Goal: Task Accomplishment & Management: Use online tool/utility

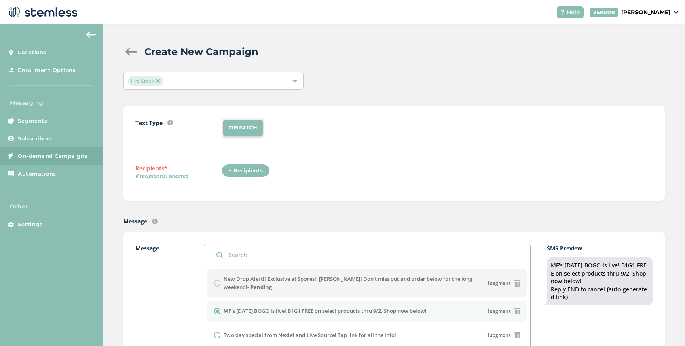
click at [158, 80] on img at bounding box center [158, 81] width 4 height 4
click at [170, 81] on span "Select Locations" at bounding box center [149, 81] width 43 height 8
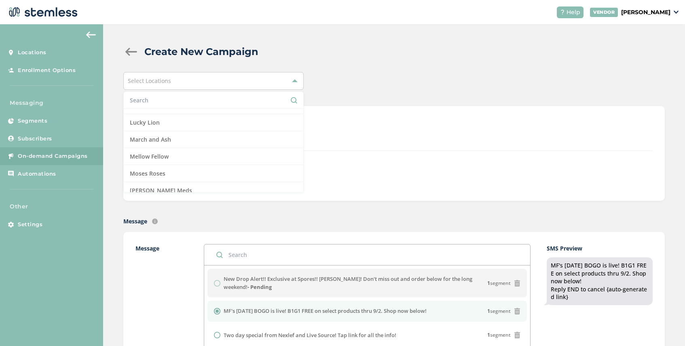
scroll to position [473, 0]
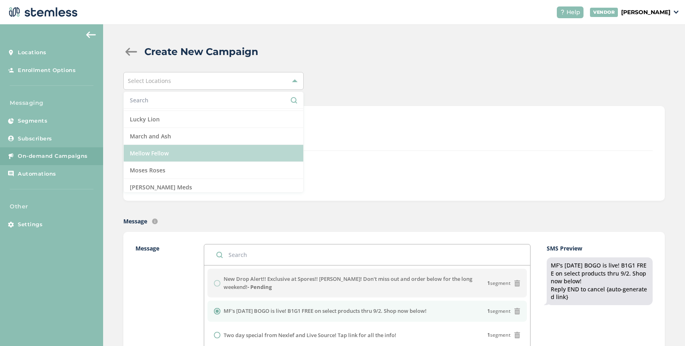
click at [187, 150] on li "Mellow Fellow" at bounding box center [213, 153] width 179 height 17
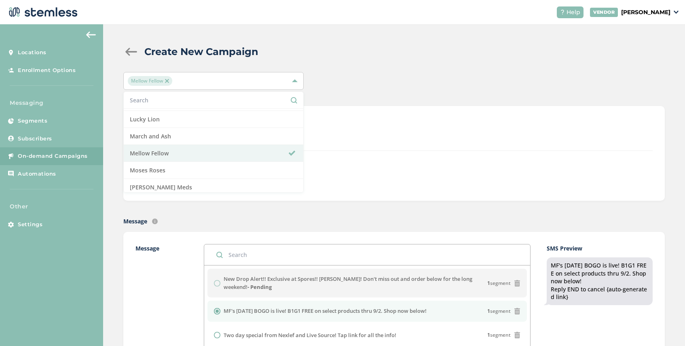
click at [324, 167] on div "+ Recipients" at bounding box center [436, 173] width 431 height 19
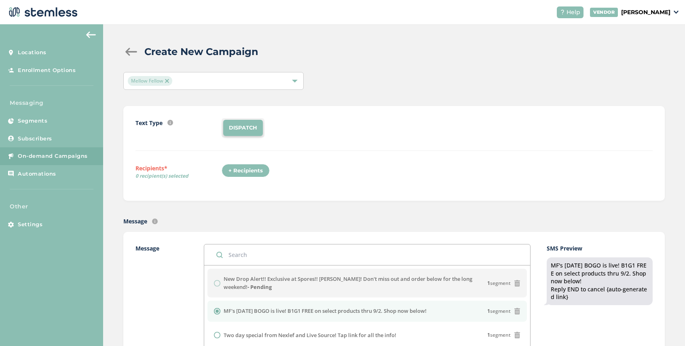
click at [243, 167] on div "+ Recipients" at bounding box center [245, 171] width 48 height 14
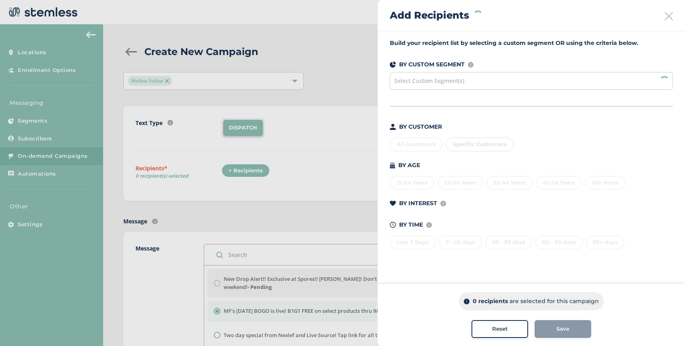
click at [449, 78] on span "Select Custom Segment(s)" at bounding box center [429, 81] width 70 height 8
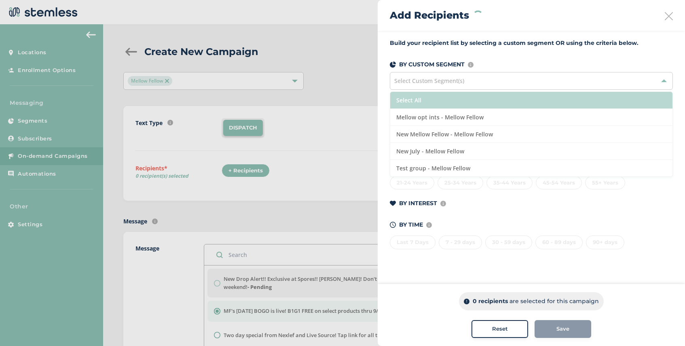
click at [438, 101] on li "Select All" at bounding box center [531, 100] width 282 height 17
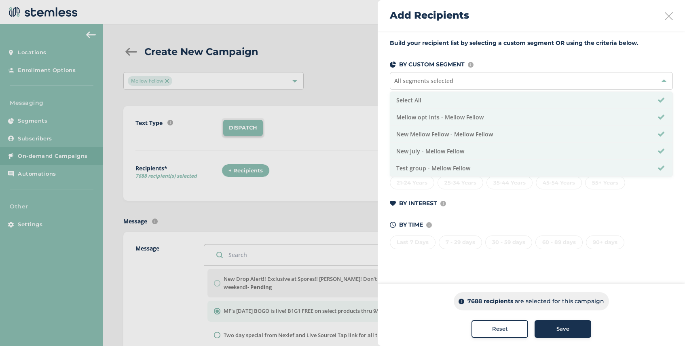
click at [564, 333] on button "Save" at bounding box center [562, 329] width 57 height 18
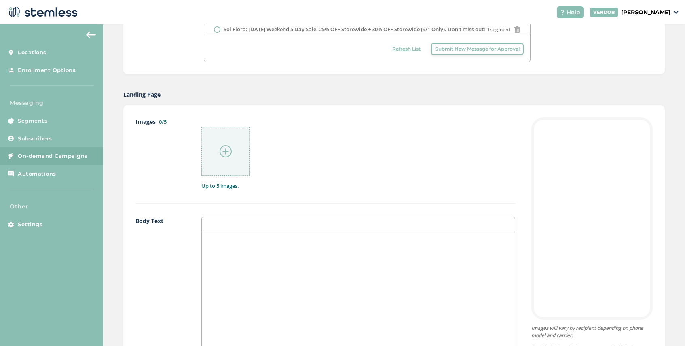
scroll to position [334, 0]
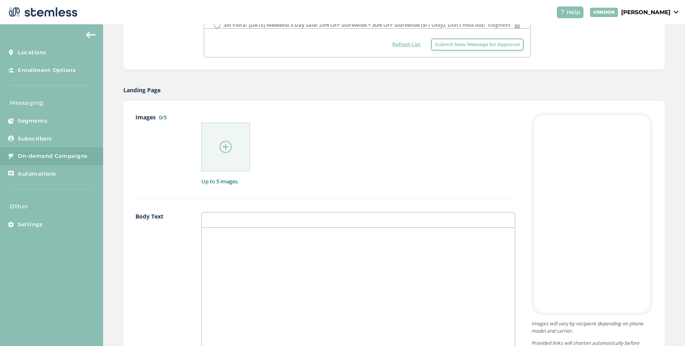
click at [225, 151] on img at bounding box center [225, 147] width 12 height 12
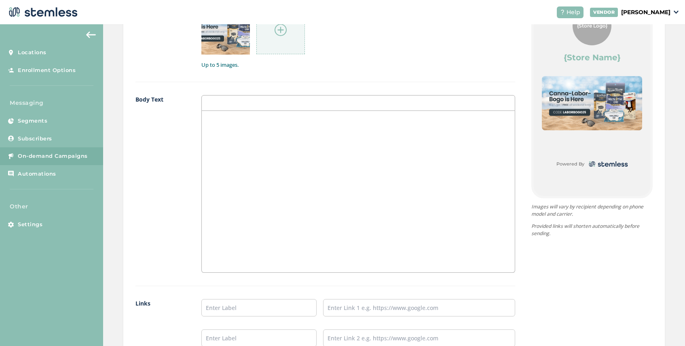
scroll to position [487, 0]
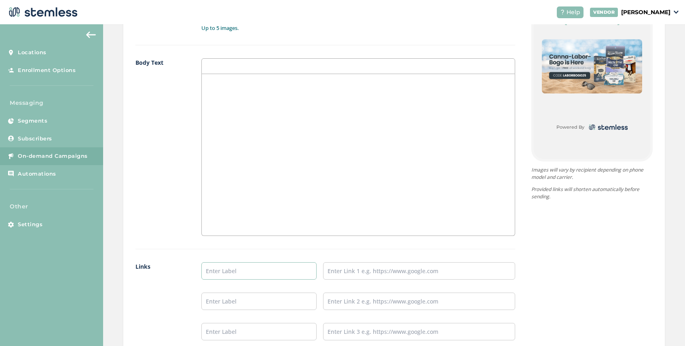
click at [218, 269] on input "text" at bounding box center [258, 270] width 115 height 17
type input "SHOP BOGO HERE"
click at [331, 275] on input "text" at bounding box center [419, 270] width 192 height 17
paste input "[URL][DOMAIN_NAME]"
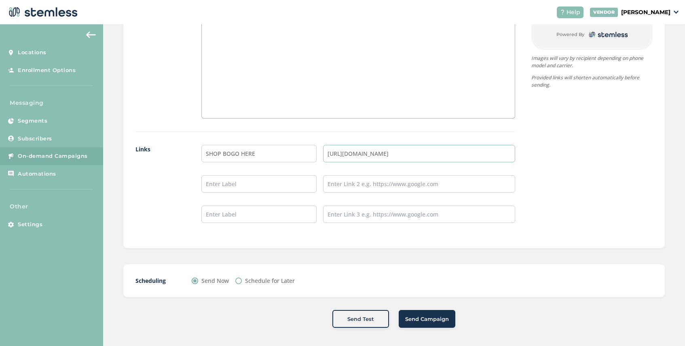
scroll to position [607, 0]
type input "[URL][DOMAIN_NAME]"
click at [241, 277] on div "Schedule for Later" at bounding box center [264, 278] width 59 height 8
click at [240, 280] on input "Schedule for Later" at bounding box center [238, 278] width 6 height 6
radio input "true"
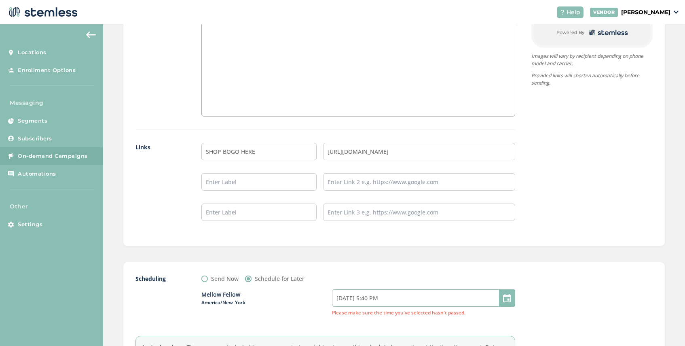
click at [386, 299] on input "[DATE] 5:40 PM" at bounding box center [423, 297] width 183 height 17
select select "20"
select select "40"
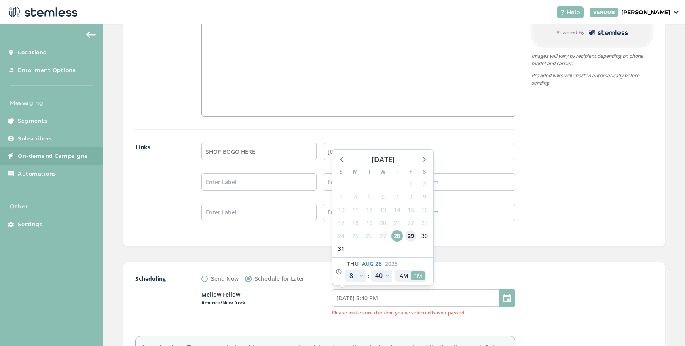
click at [413, 236] on span "29" at bounding box center [410, 235] width 11 height 11
type input "[DATE] 5:40 PM"
click at [363, 274] on select "12 1 2 3 4 5 6 7 8 9 10 11" at bounding box center [355, 275] width 21 height 12
select select "19"
click at [345, 269] on select "12 1 2 3 4 5 6 7 8 9 10 11" at bounding box center [355, 275] width 21 height 12
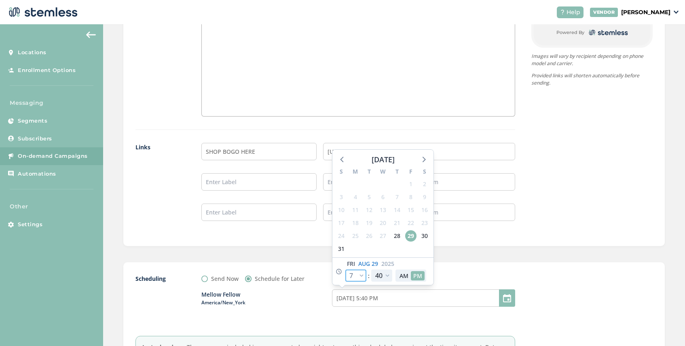
type input "[DATE] 4:40 PM"
click at [362, 274] on select "12 1 2 3 4 5 6 7 8 9 10 11" at bounding box center [355, 275] width 21 height 12
select select "22"
click at [345, 269] on select "12 1 2 3 4 5 6 7 8 9 10 11" at bounding box center [355, 275] width 21 height 12
type input "[DATE] 7:40 PM"
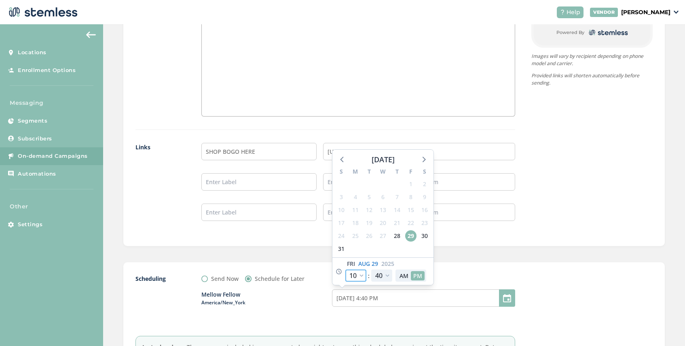
select select "22"
click at [386, 277] on select "00 05 10 15 20 25 30 35 40 45 50 55" at bounding box center [381, 275] width 21 height 12
select select "0"
click at [371, 269] on select "00 05 10 15 20 25 30 35 40 45 50 55" at bounding box center [381, 275] width 21 height 12
type input "[DATE] 7:00 PM"
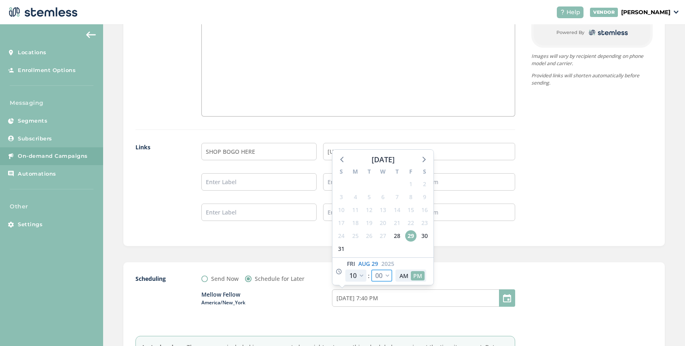
select select "0"
click at [403, 274] on button "AM" at bounding box center [404, 275] width 14 height 9
type input "[DATE] 7:00 AM"
select select "10"
click at [516, 269] on div "Scheduling Send Now Schedule for Later Mellow Fellow [GEOGRAPHIC_DATA]/New_York…" at bounding box center [393, 324] width 541 height 125
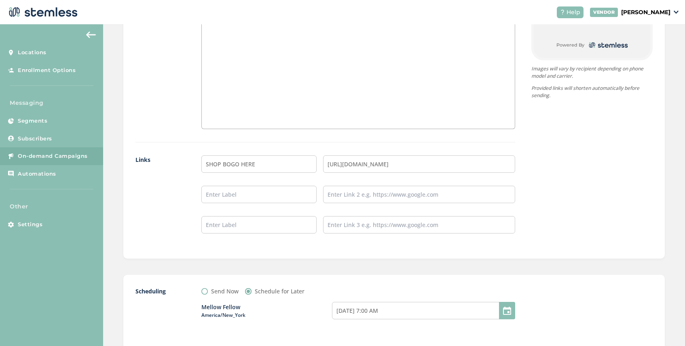
scroll to position [699, 0]
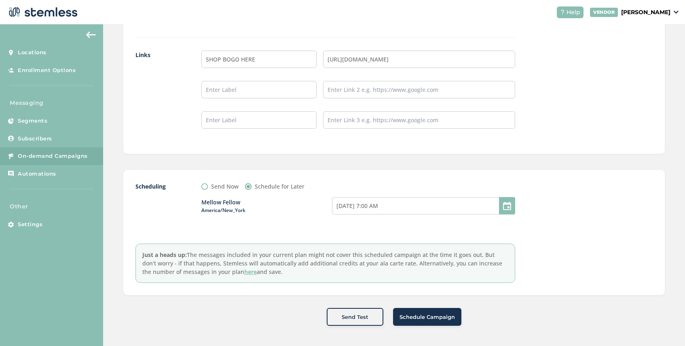
click at [436, 315] on span "Schedule Campaign" at bounding box center [426, 317] width 55 height 8
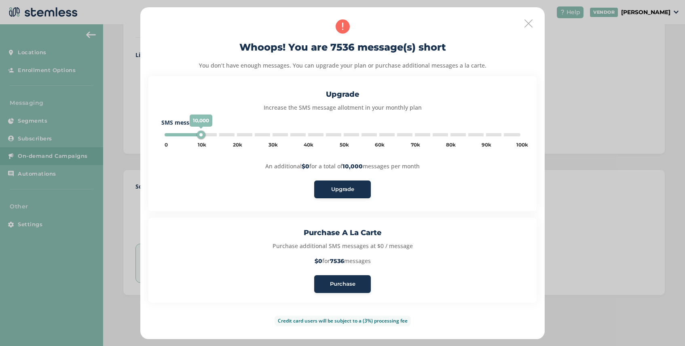
type input "5000"
click at [352, 287] on span "Purchase" at bounding box center [342, 284] width 25 height 8
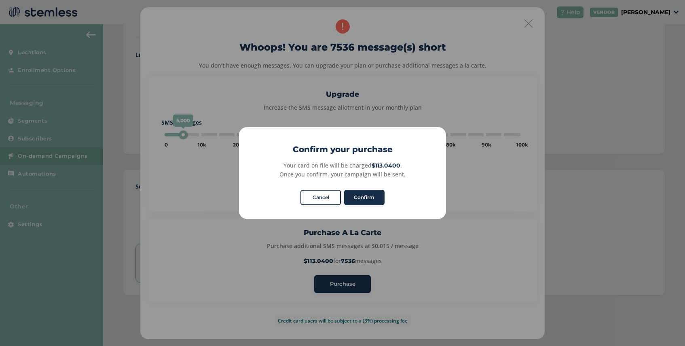
click at [370, 195] on button "Confirm" at bounding box center [364, 197] width 40 height 15
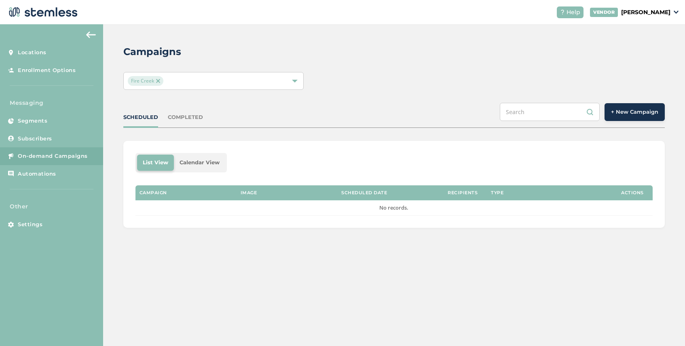
click at [158, 81] on img at bounding box center [158, 81] width 4 height 4
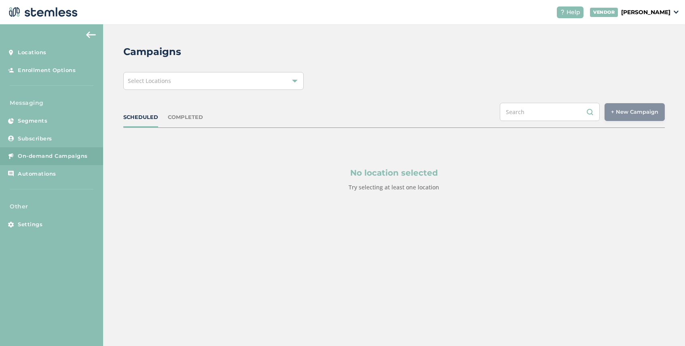
click at [176, 80] on div "Select Locations" at bounding box center [213, 81] width 180 height 18
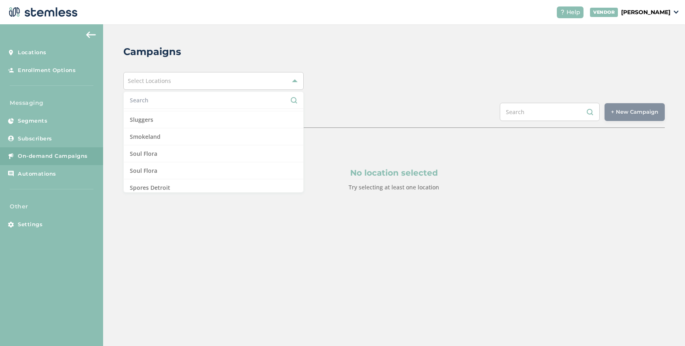
scroll to position [833, 0]
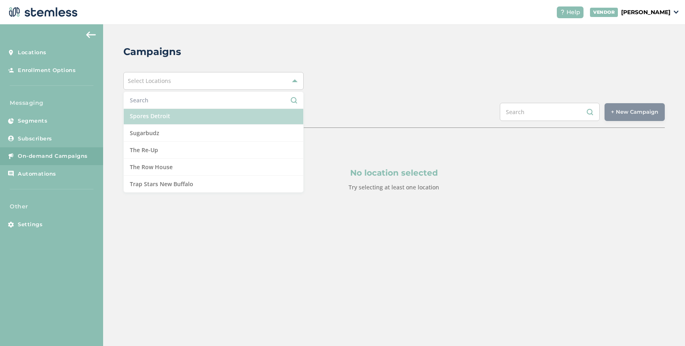
click at [182, 117] on li "Spores Detroit" at bounding box center [213, 116] width 179 height 17
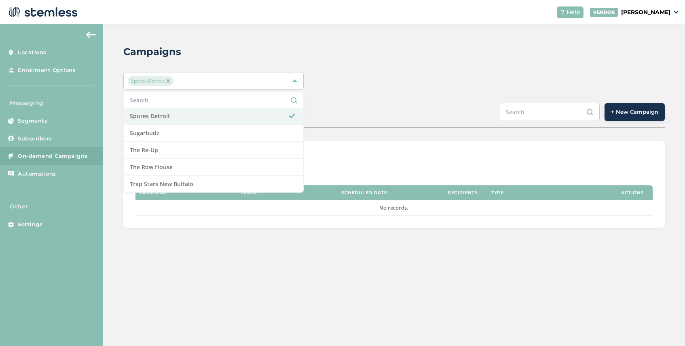
click at [639, 110] on span "+ New Campaign" at bounding box center [634, 112] width 47 height 8
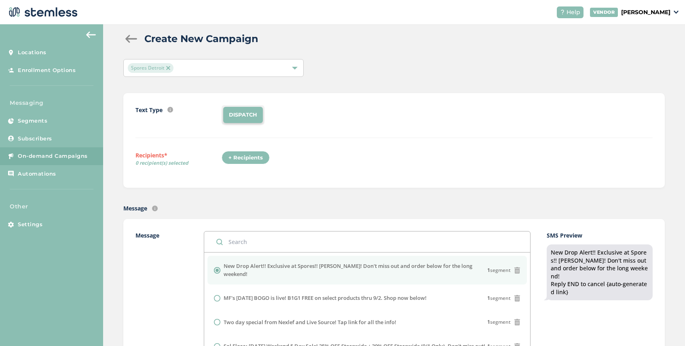
scroll to position [7, 0]
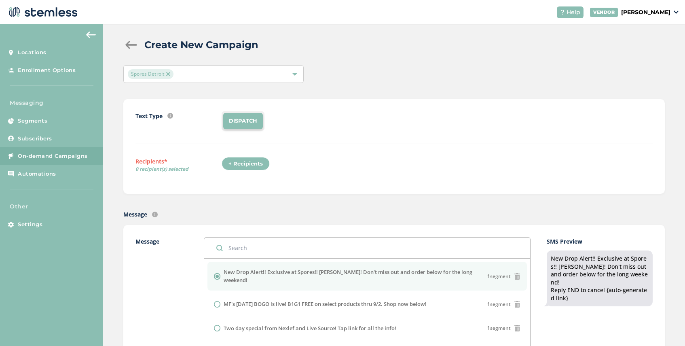
click at [246, 161] on div "+ Recipients" at bounding box center [245, 164] width 48 height 14
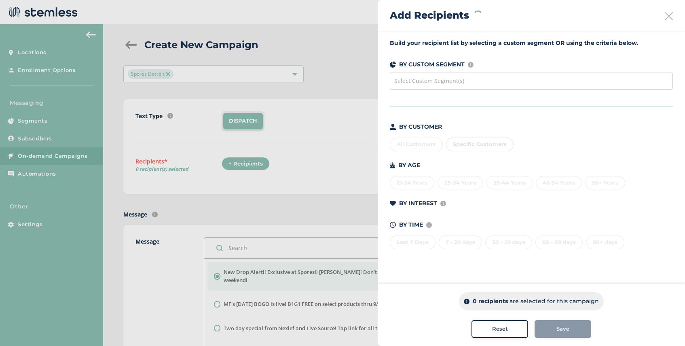
click at [443, 80] on span "Select Custom Segment(s)" at bounding box center [429, 81] width 70 height 8
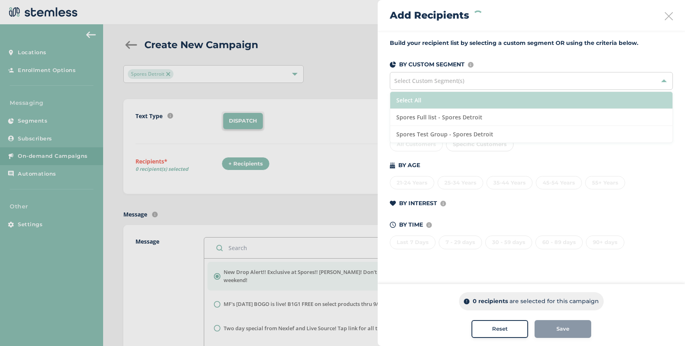
click at [440, 103] on li "Select All" at bounding box center [531, 100] width 282 height 17
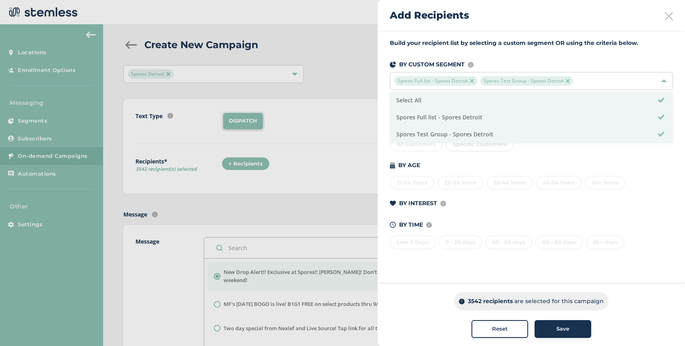
click at [554, 327] on div "Save" at bounding box center [563, 329] width 44 height 8
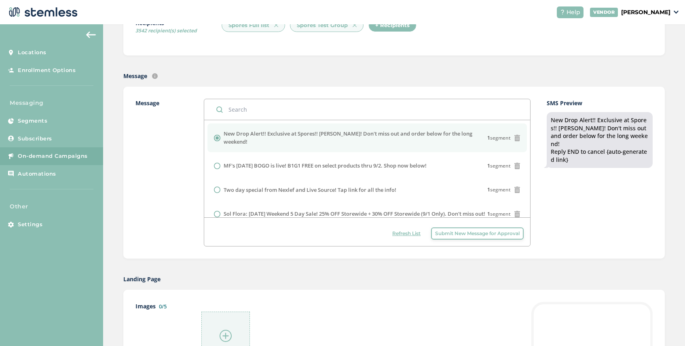
scroll to position [263, 0]
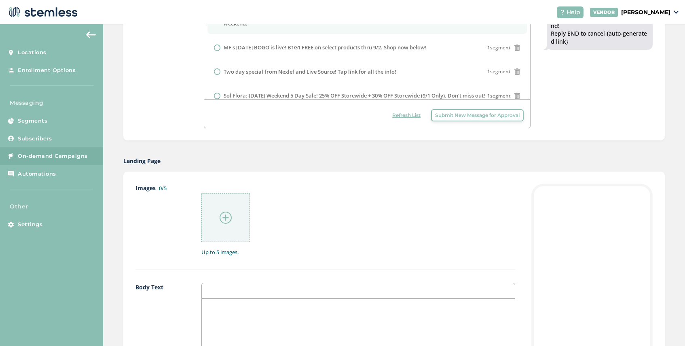
click at [219, 219] on div at bounding box center [225, 217] width 49 height 49
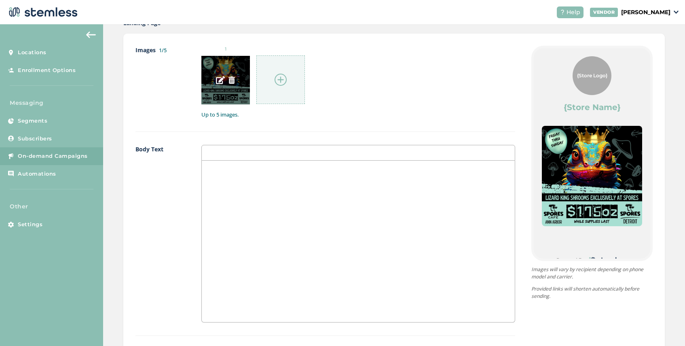
scroll to position [479, 0]
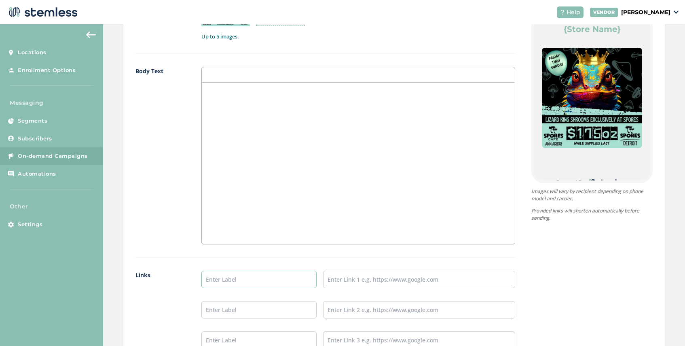
click at [213, 275] on input "text" at bounding box center [258, 278] width 115 height 17
type input "[PERSON_NAME] Arbor Menu"
click at [259, 306] on input "text" at bounding box center [258, 309] width 115 height 17
type input "Detroit Menu"
click at [357, 278] on input "text" at bounding box center [419, 278] width 192 height 17
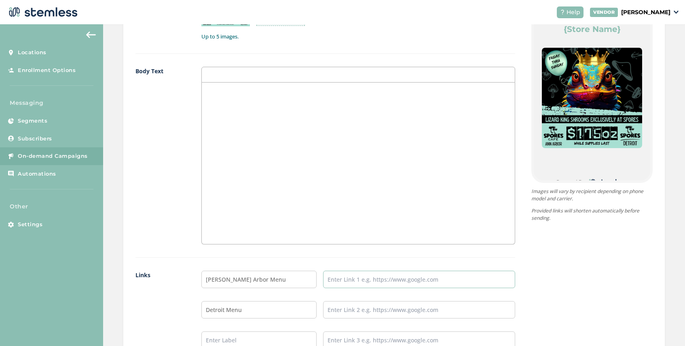
type input "[URL][DOMAIN_NAME]"
click at [358, 312] on input "text" at bounding box center [419, 309] width 192 height 17
type input "[URL][DOMAIN_NAME]"
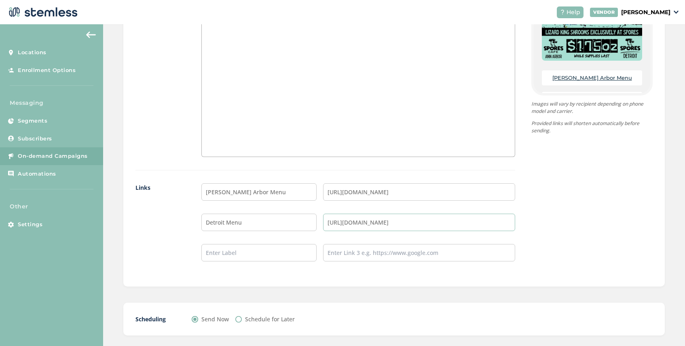
scroll to position [561, 0]
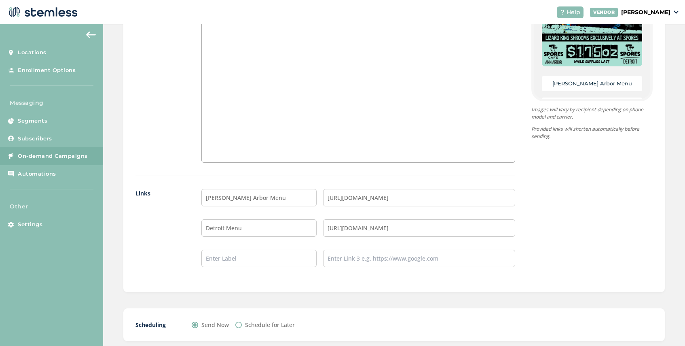
click at [238, 325] on input "Schedule for Later" at bounding box center [238, 324] width 6 height 6
radio input "true"
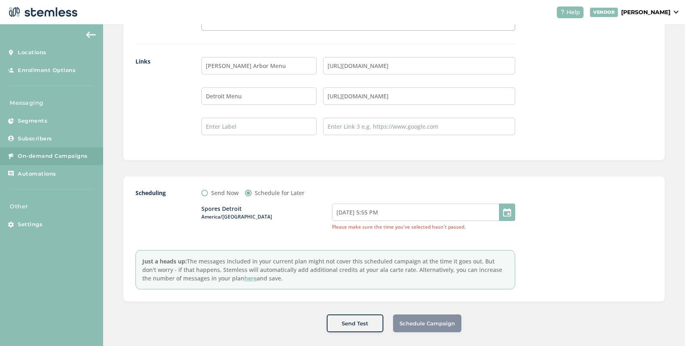
scroll to position [699, 0]
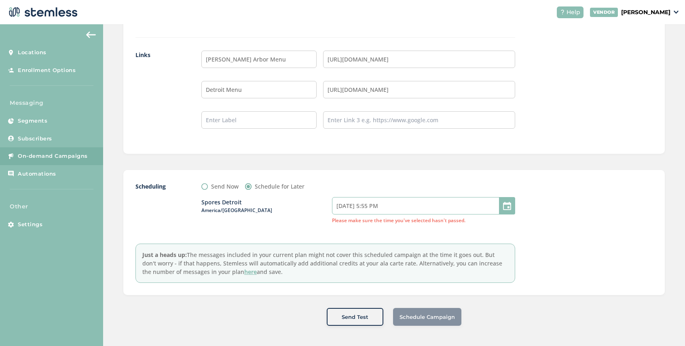
click at [390, 206] on input "[DATE] 5:55 PM" at bounding box center [423, 205] width 183 height 17
select select "20"
select select "55"
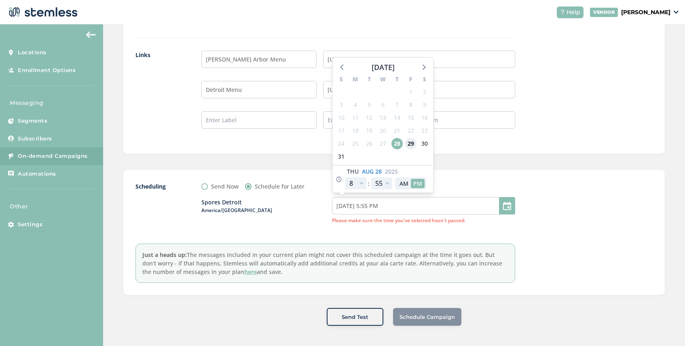
click at [408, 141] on span "29" at bounding box center [410, 143] width 11 height 11
type input "[DATE] 5:55 PM"
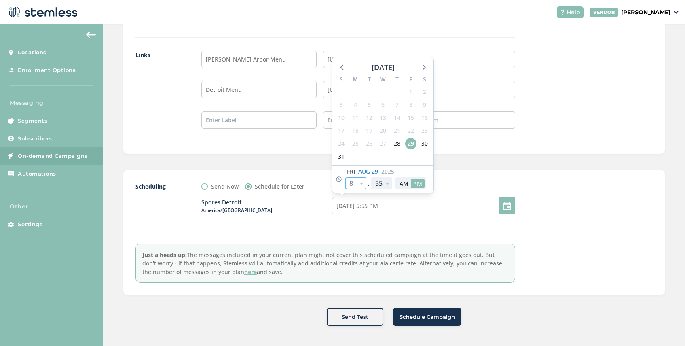
click at [361, 182] on select "12 1 2 3 4 5 6 7 8 9 10 11" at bounding box center [355, 183] width 21 height 12
select select "12"
click at [345, 177] on select "12 1 2 3 4 5 6 7 8 9 10 11" at bounding box center [355, 183] width 21 height 12
type input "[DATE] 9:55 AM"
select select "12"
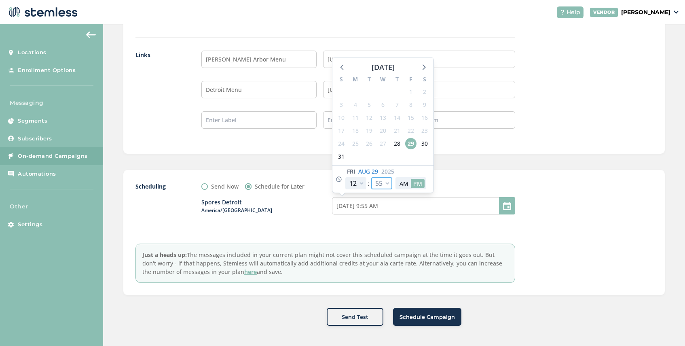
click at [387, 183] on select "00 05 10 15 20 25 30 35 40 45 50 55" at bounding box center [381, 183] width 21 height 12
select select "30"
click at [371, 177] on select "00 05 10 15 20 25 30 35 40 45 50 55" at bounding box center [381, 183] width 21 height 12
type input "[DATE] 9:30 AM"
select select "30"
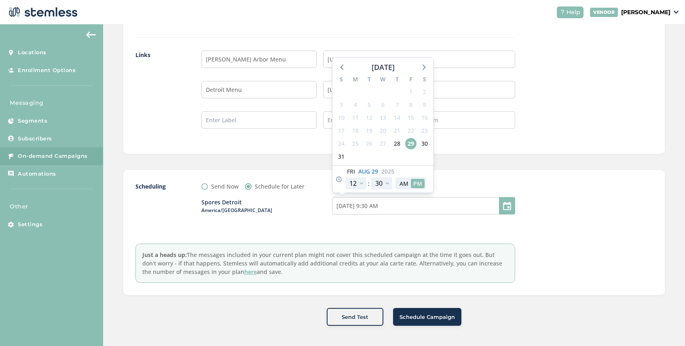
click at [447, 184] on div "Send Now Schedule for Later" at bounding box center [358, 186] width 314 height 8
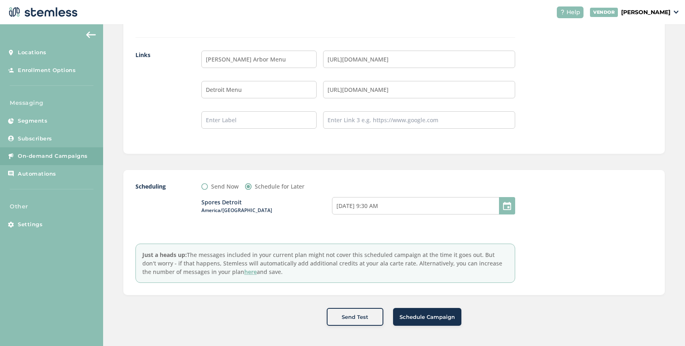
click at [418, 315] on span "Schedule Campaign" at bounding box center [426, 317] width 55 height 8
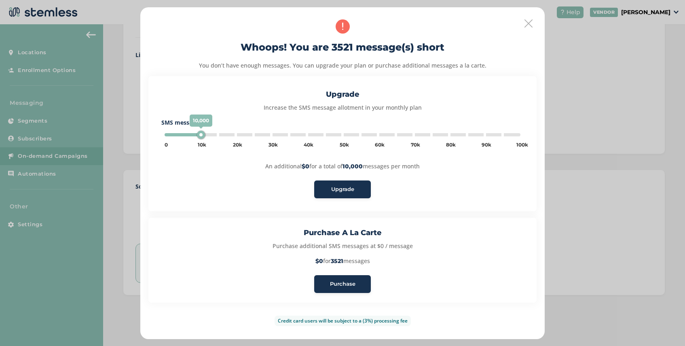
type input "5000"
click at [355, 285] on div "Purchase" at bounding box center [343, 284] width 44 height 8
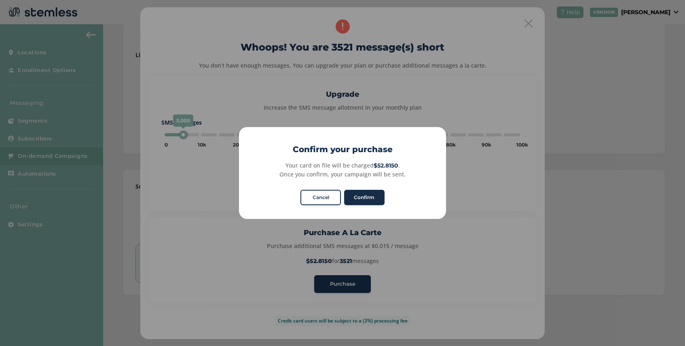
click at [368, 199] on button "Confirm" at bounding box center [364, 197] width 40 height 15
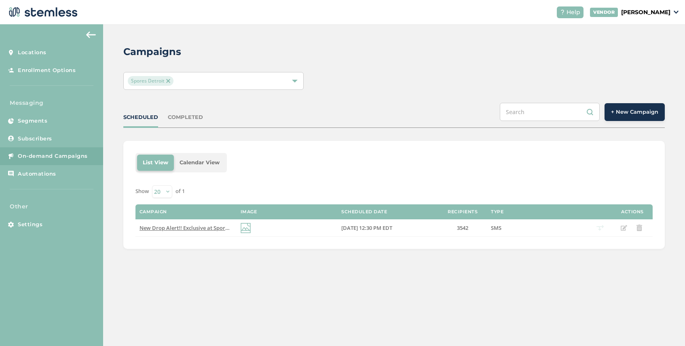
click at [191, 80] on div "Spores Detroit" at bounding box center [209, 81] width 163 height 10
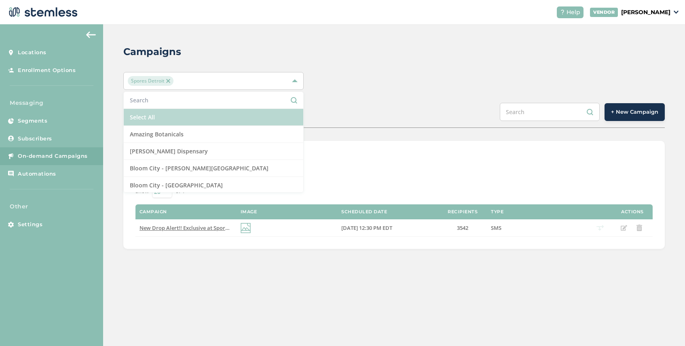
click at [172, 115] on li "Select All" at bounding box center [213, 117] width 179 height 17
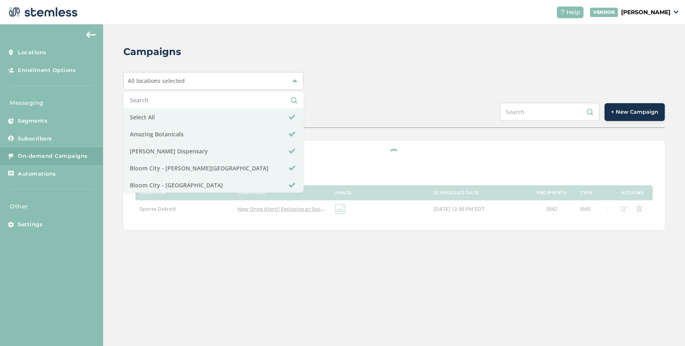
click at [314, 102] on div "Campaigns All locations selected Select All Amazing Botanicals [PERSON_NAME][GE…" at bounding box center [394, 137] width 582 height 226
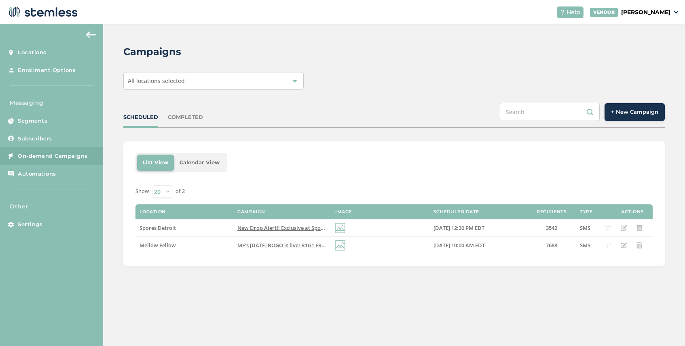
click at [234, 82] on div "All locations selected" at bounding box center [213, 81] width 180 height 18
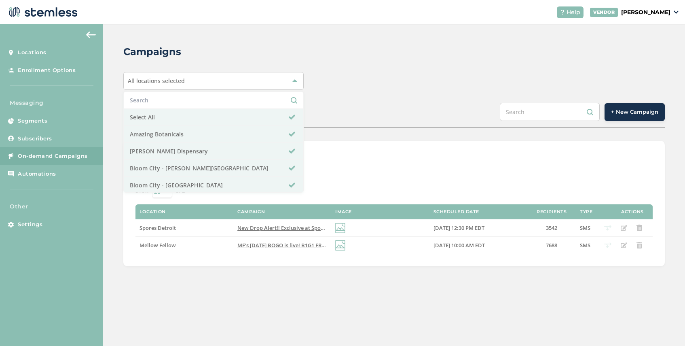
click at [606, 110] on button "+ New Campaign" at bounding box center [634, 112] width 60 height 18
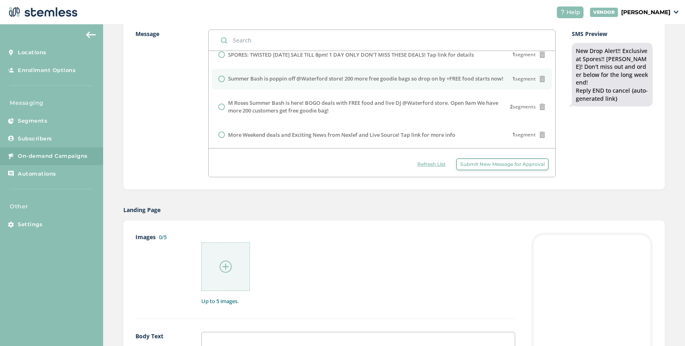
scroll to position [214, 0]
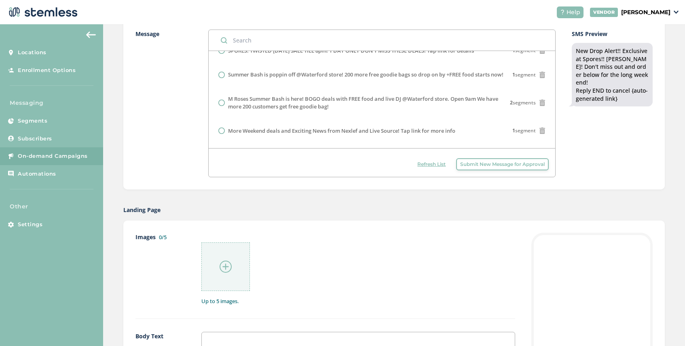
click at [475, 162] on span "Submit New Message for Approval" at bounding box center [502, 163] width 84 height 7
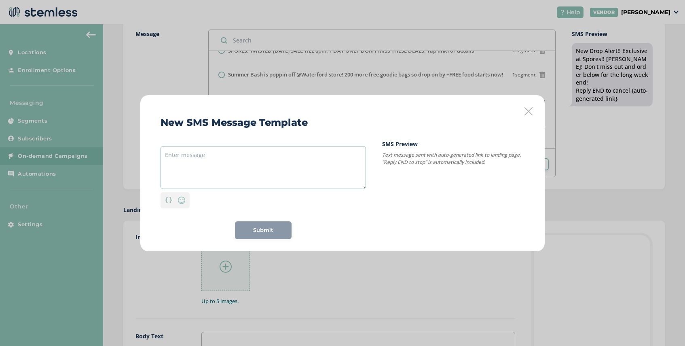
click at [219, 156] on textarea at bounding box center [262, 167] width 205 height 43
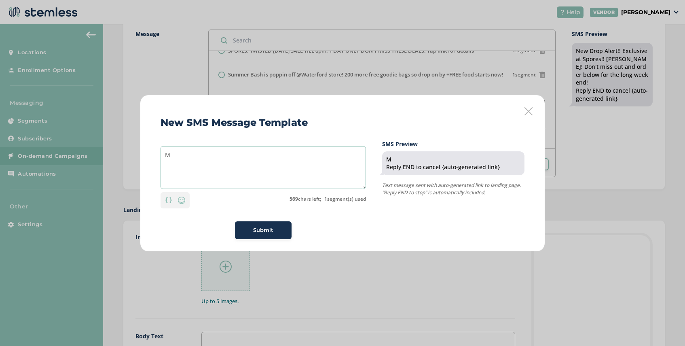
type textarea "M"
type textarea "L"
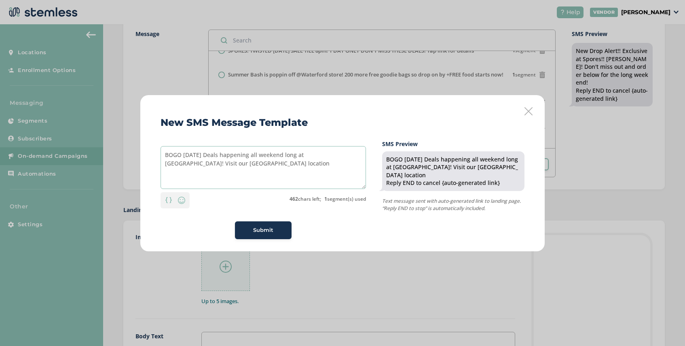
click at [336, 156] on textarea "BOGO [DATE] Deals happening all weekend long at [GEOGRAPHIC_DATA]! Visit our [G…" at bounding box center [262, 167] width 205 height 43
click at [232, 162] on textarea "BOGO [DATE] Deals happening all weekend long at [GEOGRAPHIC_DATA]! +Visit our […" at bounding box center [262, 167] width 205 height 43
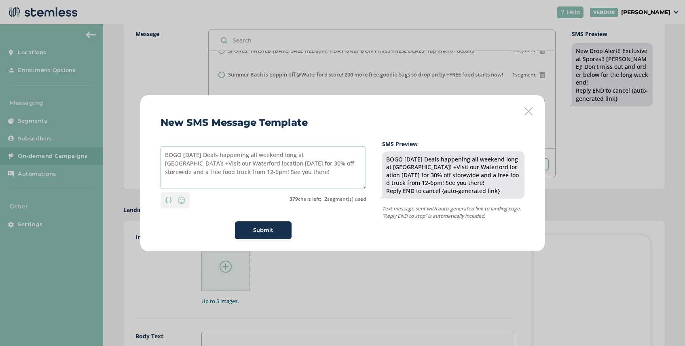
click at [340, 155] on textarea "BOGO [DATE] Deals happening all weekend long at [GEOGRAPHIC_DATA]! +Visit our W…" at bounding box center [262, 167] width 205 height 43
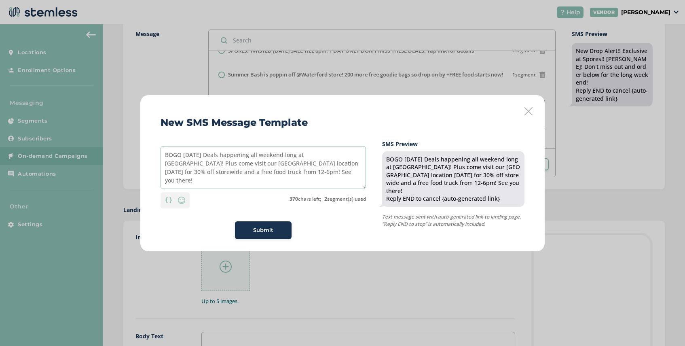
click at [289, 172] on textarea "BOGO [DATE] Deals happening all weekend long at [GEOGRAPHIC_DATA]! Plus come vi…" at bounding box center [262, 167] width 205 height 43
drag, startPoint x: 339, startPoint y: 173, endPoint x: 166, endPoint y: 155, distance: 173.9
click at [166, 155] on textarea "BOGO [DATE] Deals happening all weekend long at [GEOGRAPHIC_DATA]! Plus come vi…" at bounding box center [262, 167] width 205 height 43
type textarea "BOGO [DATE] Deals happening all weekend long at [GEOGRAPHIC_DATA]! Plus come vi…"
click at [255, 196] on div "Personalization Emoji 349 chars left; 2 segment(s) used" at bounding box center [262, 198] width 205 height 19
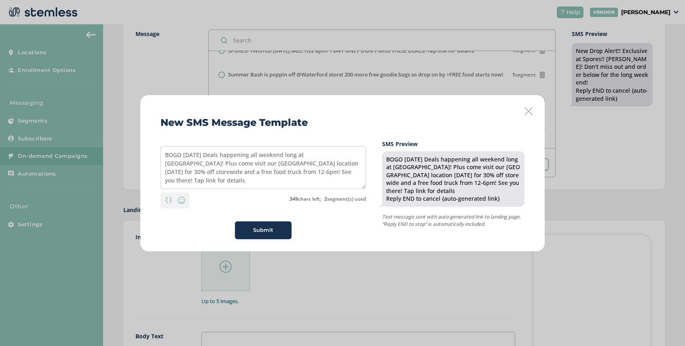
click at [264, 229] on span "Submit" at bounding box center [263, 230] width 20 height 8
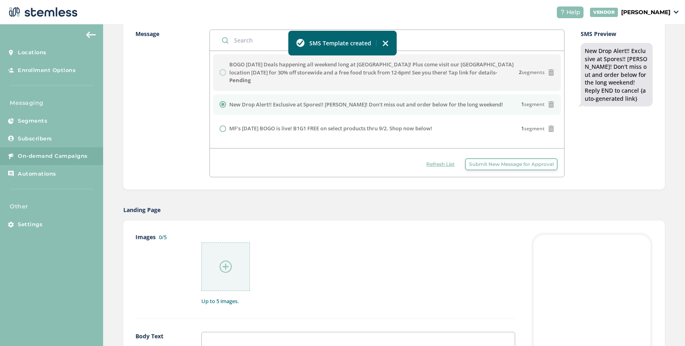
click at [475, 163] on span "Submit New Message for Approval" at bounding box center [511, 163] width 84 height 7
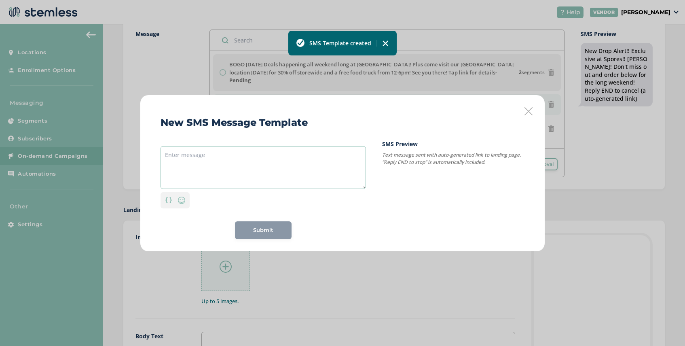
click at [220, 150] on textarea at bounding box center [262, 167] width 205 height 43
paste textarea "BOGO [DATE] Deals happening all weekend long at [GEOGRAPHIC_DATA]! Plus come vi…"
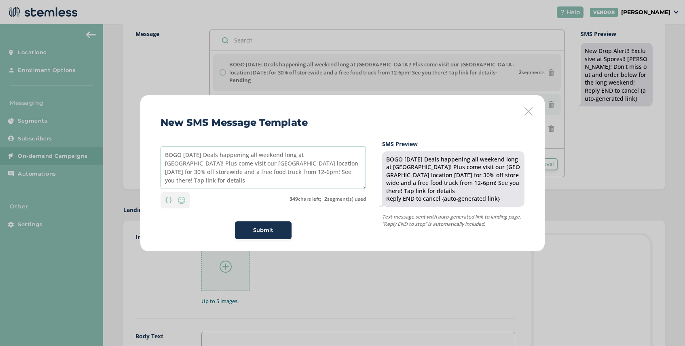
drag, startPoint x: 246, startPoint y: 172, endPoint x: 159, endPoint y: 172, distance: 86.5
click at [159, 172] on div "New SMS Message Template BOGO [DATE] Deals happening all weekend long at [GEOGR…" at bounding box center [342, 173] width 404 height 156
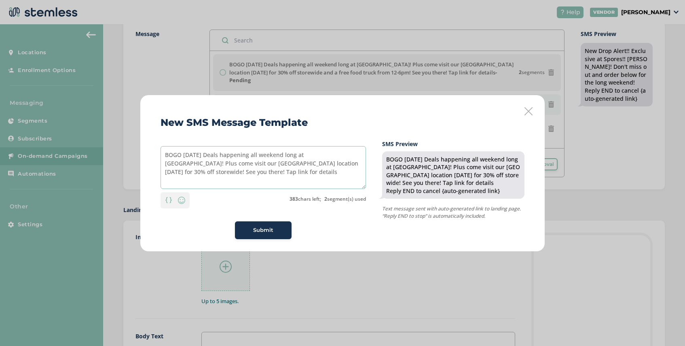
drag, startPoint x: 232, startPoint y: 164, endPoint x: 205, endPoint y: 164, distance: 27.1
click at [205, 164] on textarea "BOGO [DATE] Deals happening all weekend long at [GEOGRAPHIC_DATA]! Plus come vi…" at bounding box center [262, 167] width 205 height 43
type textarea "BOGO [DATE] Deals happening all weekend long at [GEOGRAPHIC_DATA]! Plus come vi…"
click at [258, 230] on span "Submit" at bounding box center [263, 230] width 20 height 8
